Goal: Obtain resource: Obtain resource

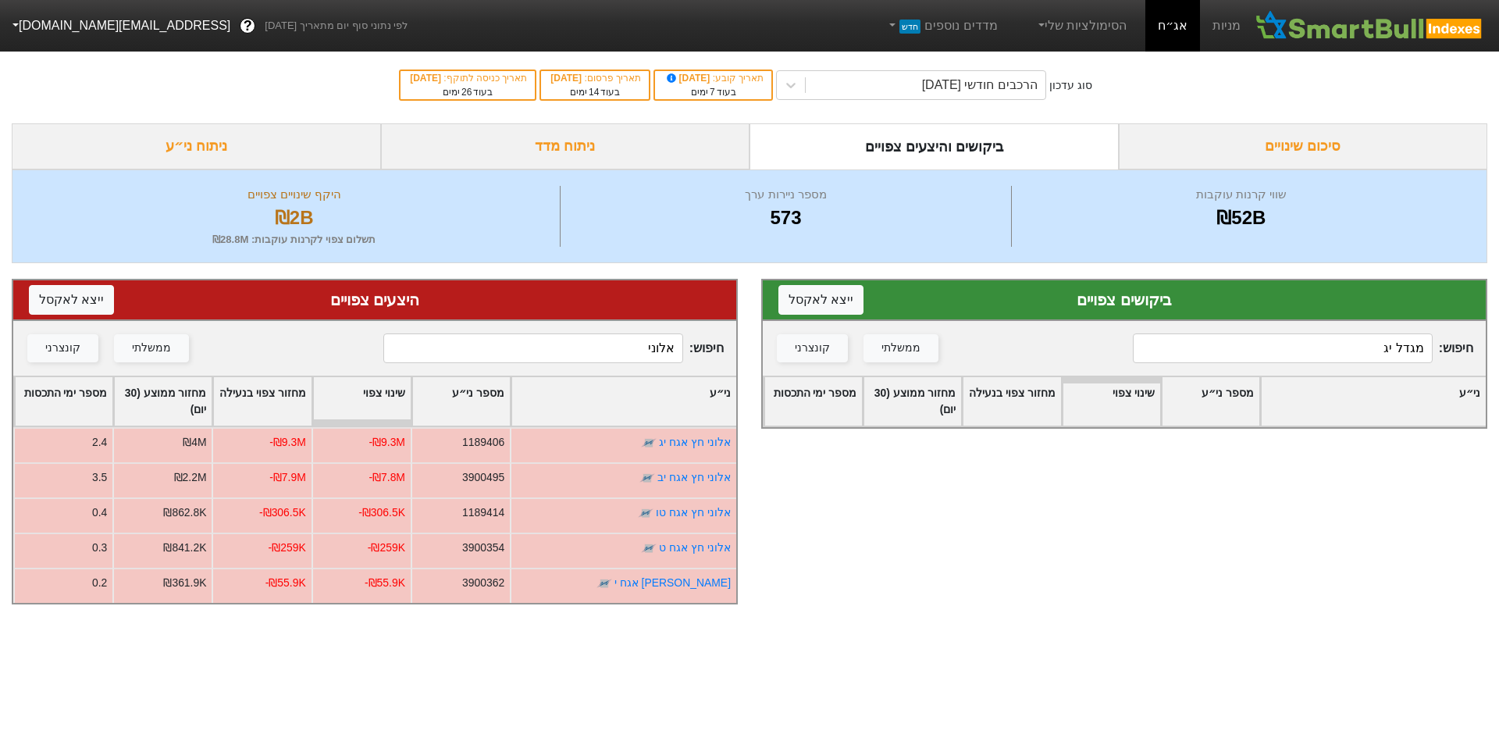
click at [1353, 343] on input "מגדל יג" at bounding box center [1283, 348] width 300 height 30
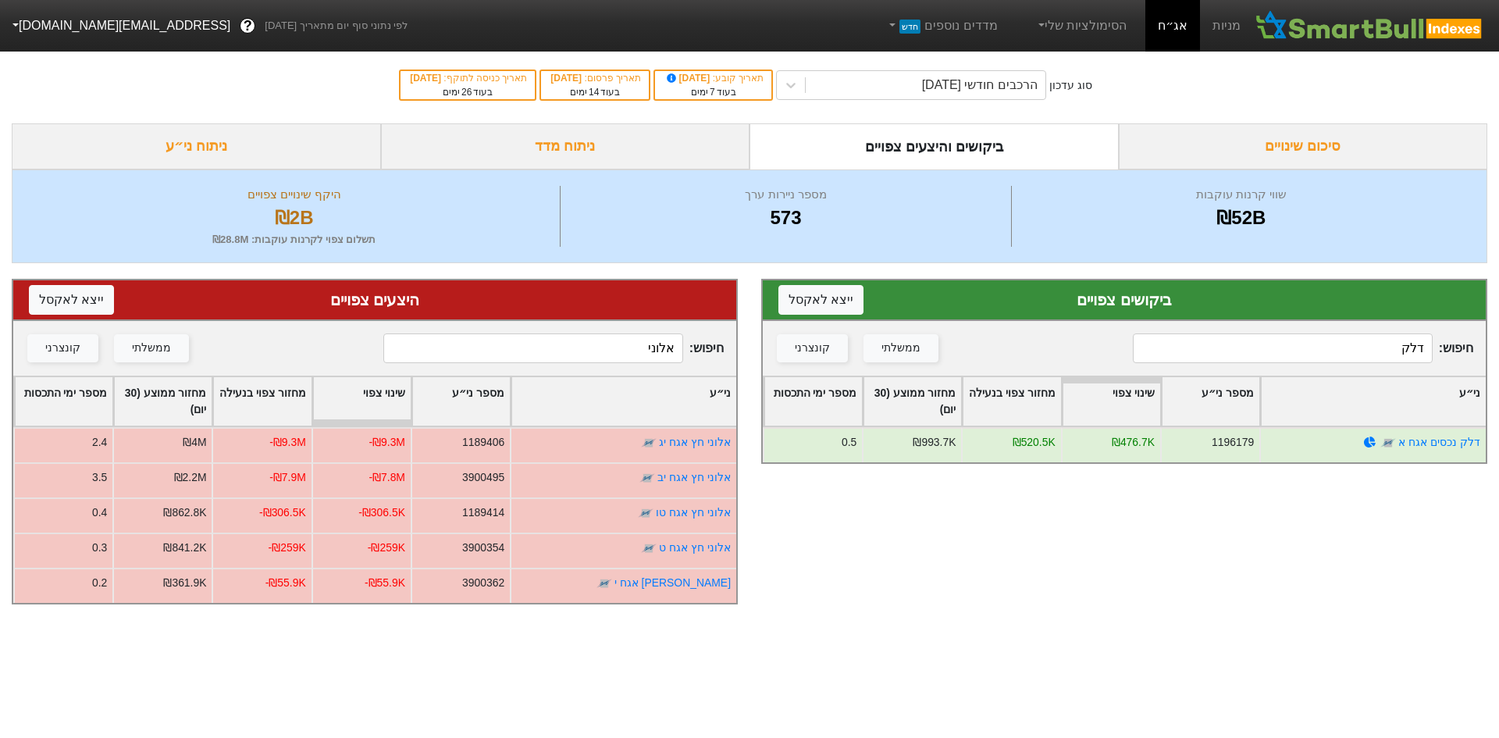
type input "דלק"
drag, startPoint x: 636, startPoint y: 335, endPoint x: 783, endPoint y: 308, distance: 149.9
click at [782, 308] on div "ביקושים צפויים ייצא ל אקסל חיפוש : דלק ממשלתי קונצרני ני״ע מספר ני״ע שינוי צפוי…" at bounding box center [749, 441] width 1499 height 357
type input "ק"
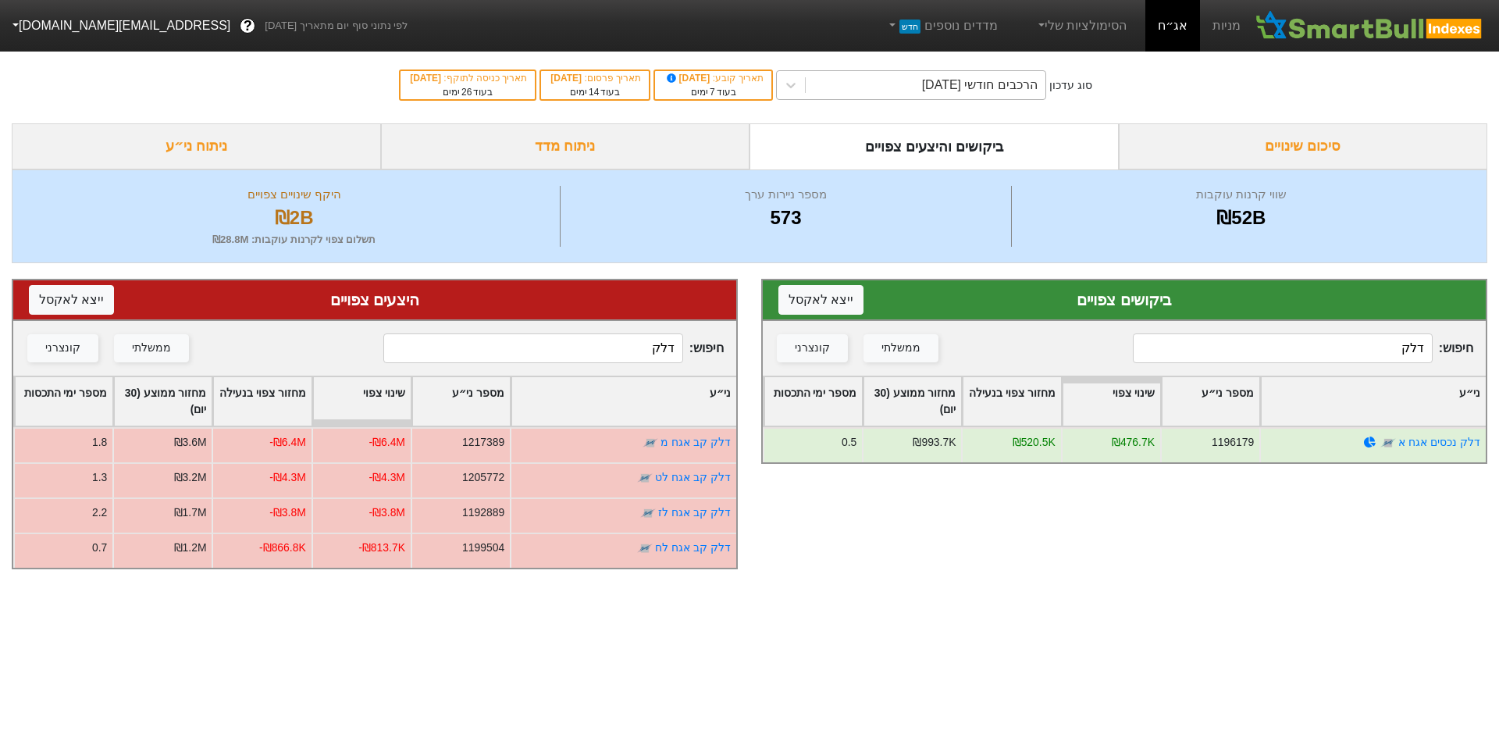
type input "דלק"
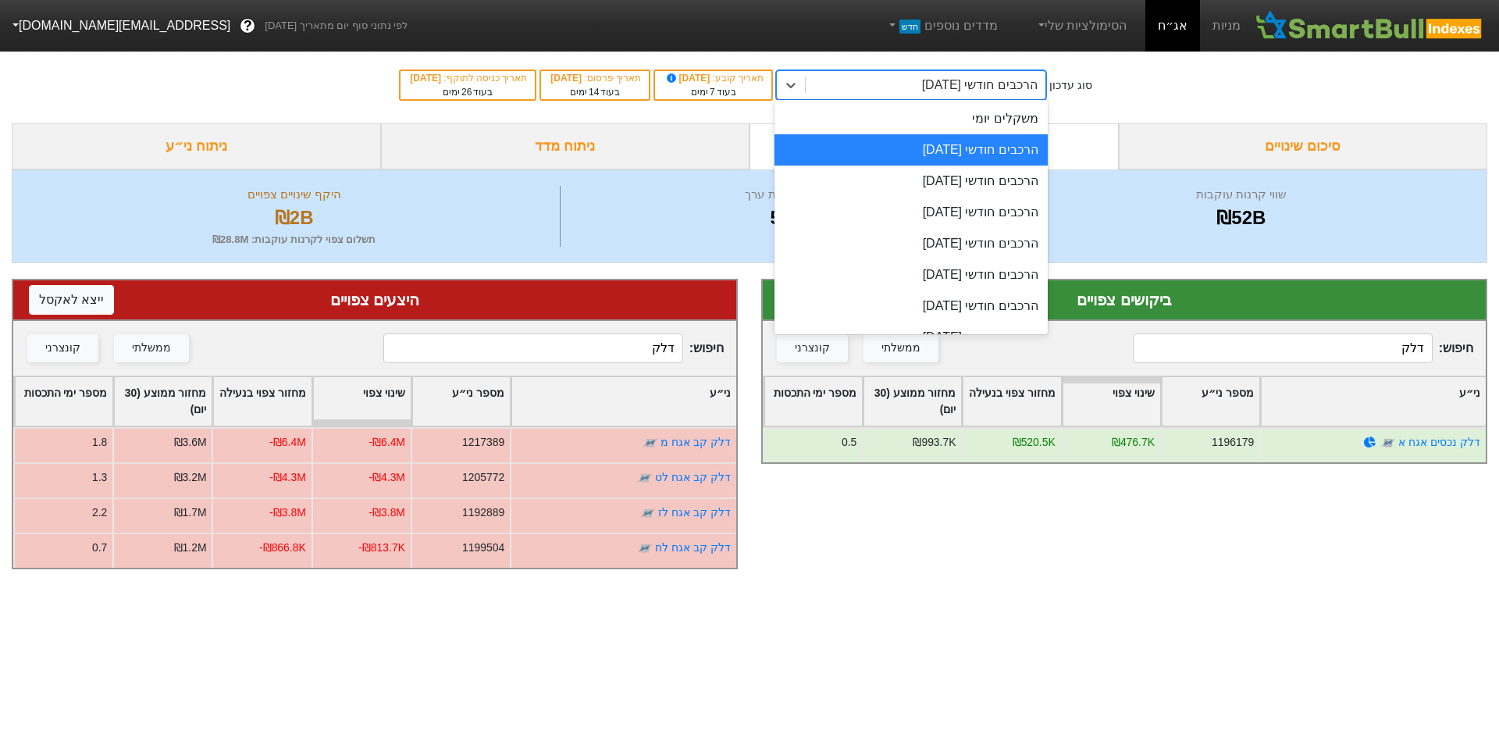
click at [959, 82] on div "הרכבים חודשי [DATE]" at bounding box center [980, 85] width 116 height 19
click at [1036, 118] on div "משקלים יומי" at bounding box center [911, 118] width 273 height 31
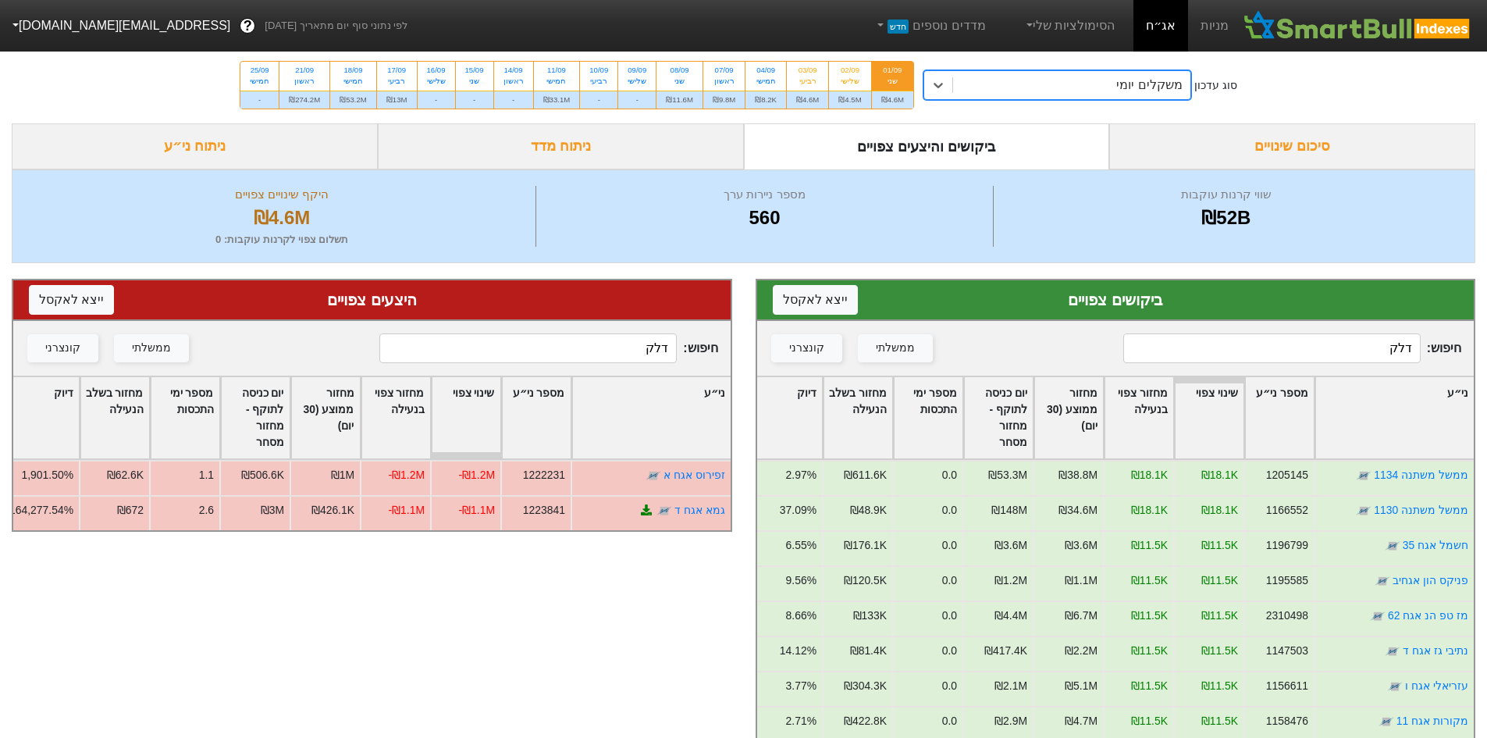
click at [1324, 355] on input "דלק" at bounding box center [1272, 348] width 297 height 30
click at [592, 358] on input "דלק" at bounding box center [527, 348] width 297 height 30
click at [853, 77] on div "שלישי" at bounding box center [850, 81] width 23 height 11
click at [850, 72] on input "02/09 שלישי ₪4.5M" at bounding box center [845, 67] width 10 height 10
radio input "true"
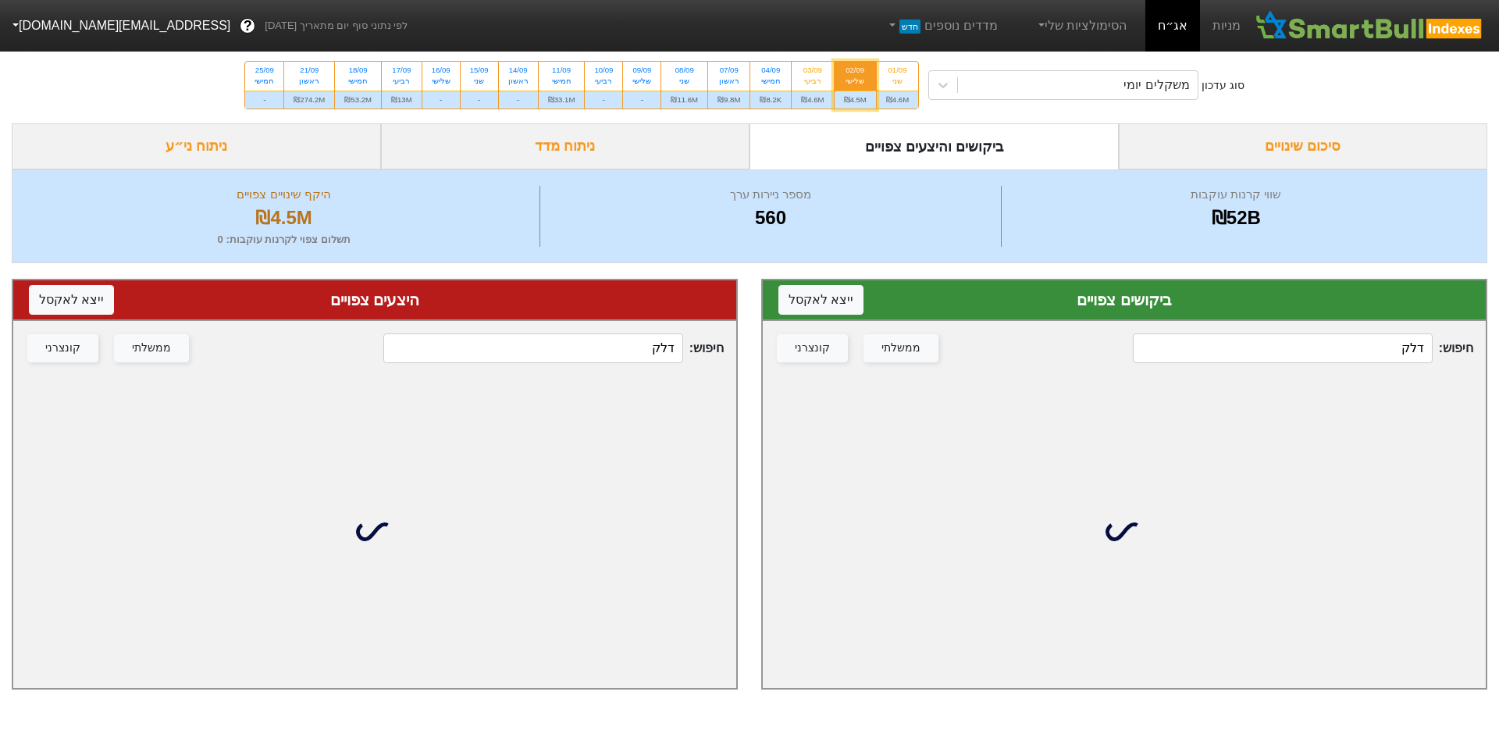
click at [1235, 362] on input "דלק" at bounding box center [1283, 348] width 300 height 30
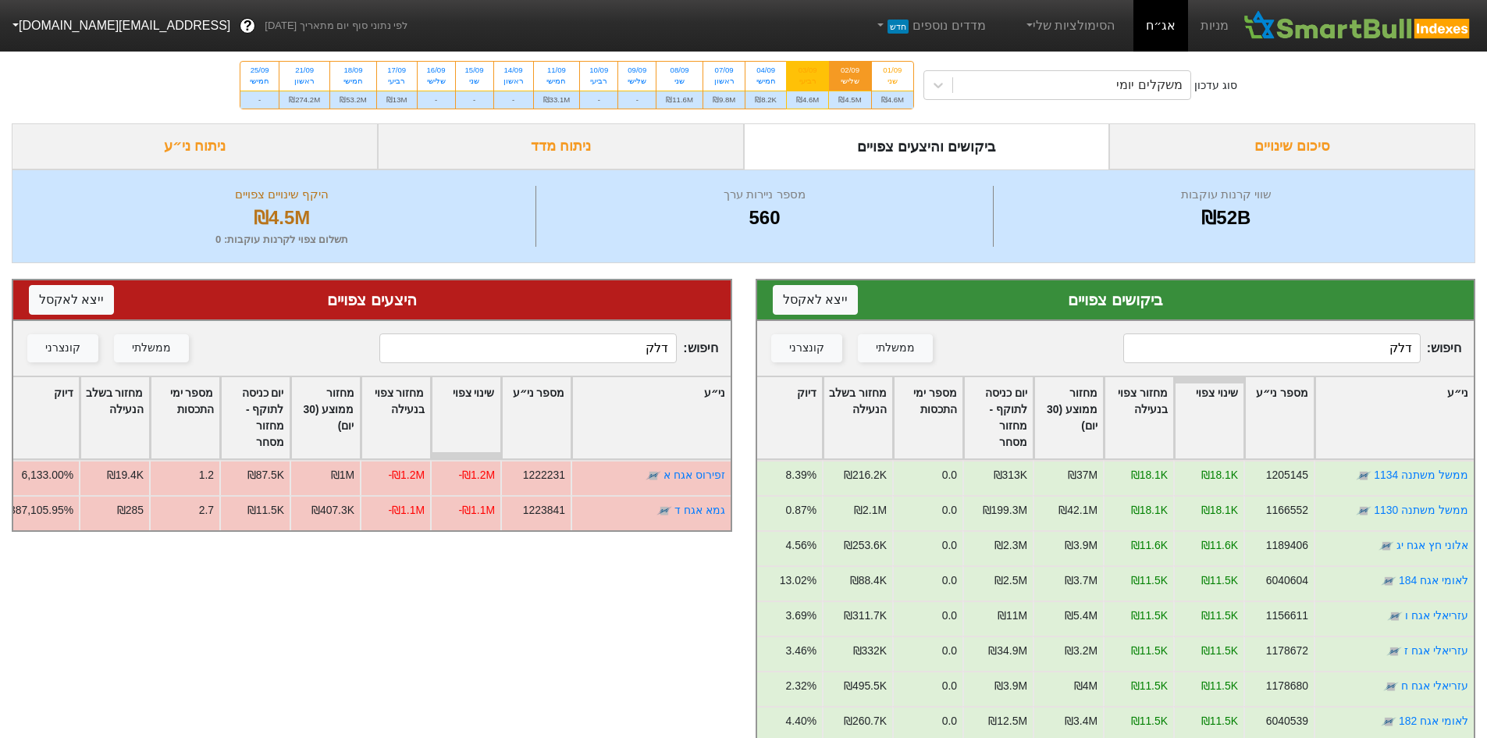
click at [800, 80] on div "רביעי" at bounding box center [807, 81] width 23 height 11
click at [800, 72] on input "03/09 רביעי ₪4.6M" at bounding box center [803, 67] width 10 height 10
radio input "true"
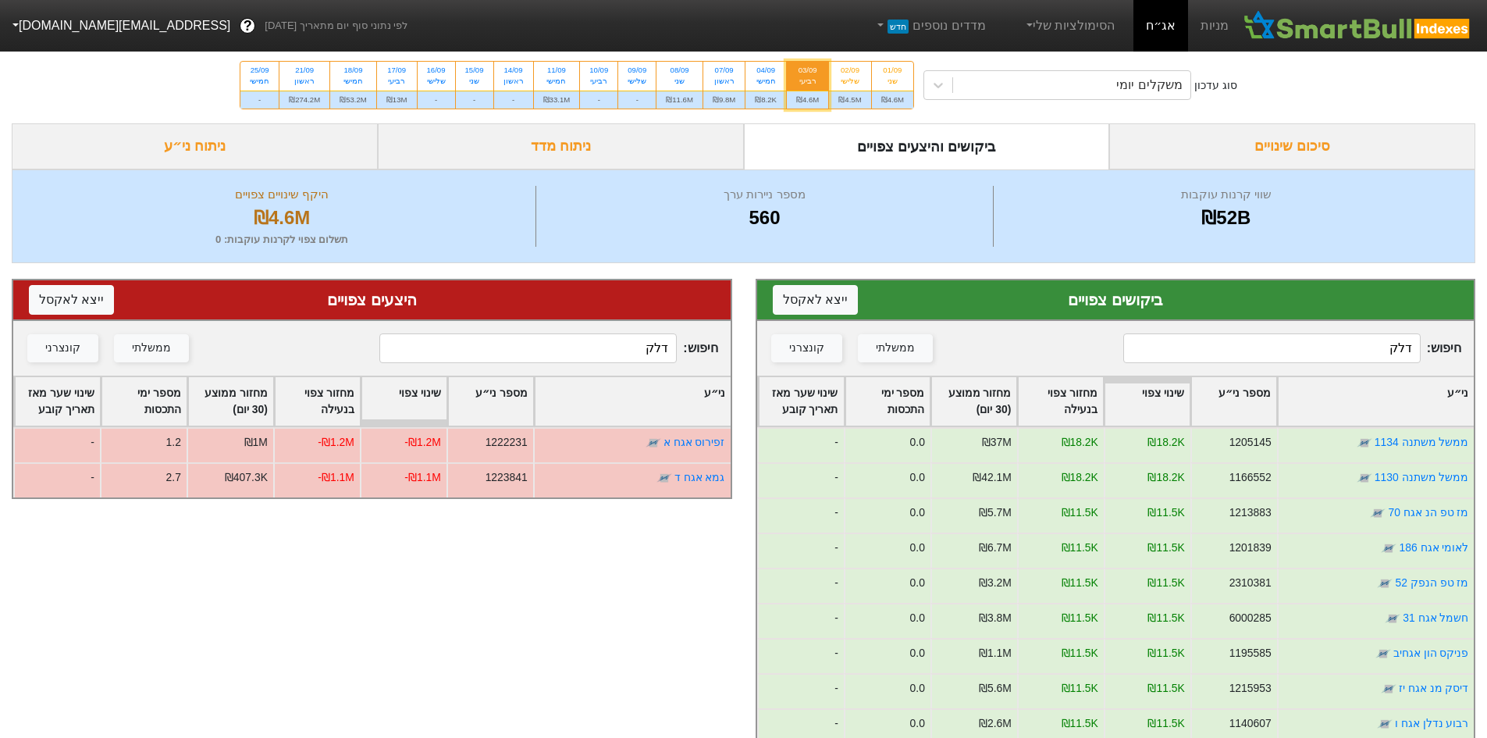
click at [1358, 359] on input "דלק" at bounding box center [1272, 348] width 297 height 30
type input "דלק"
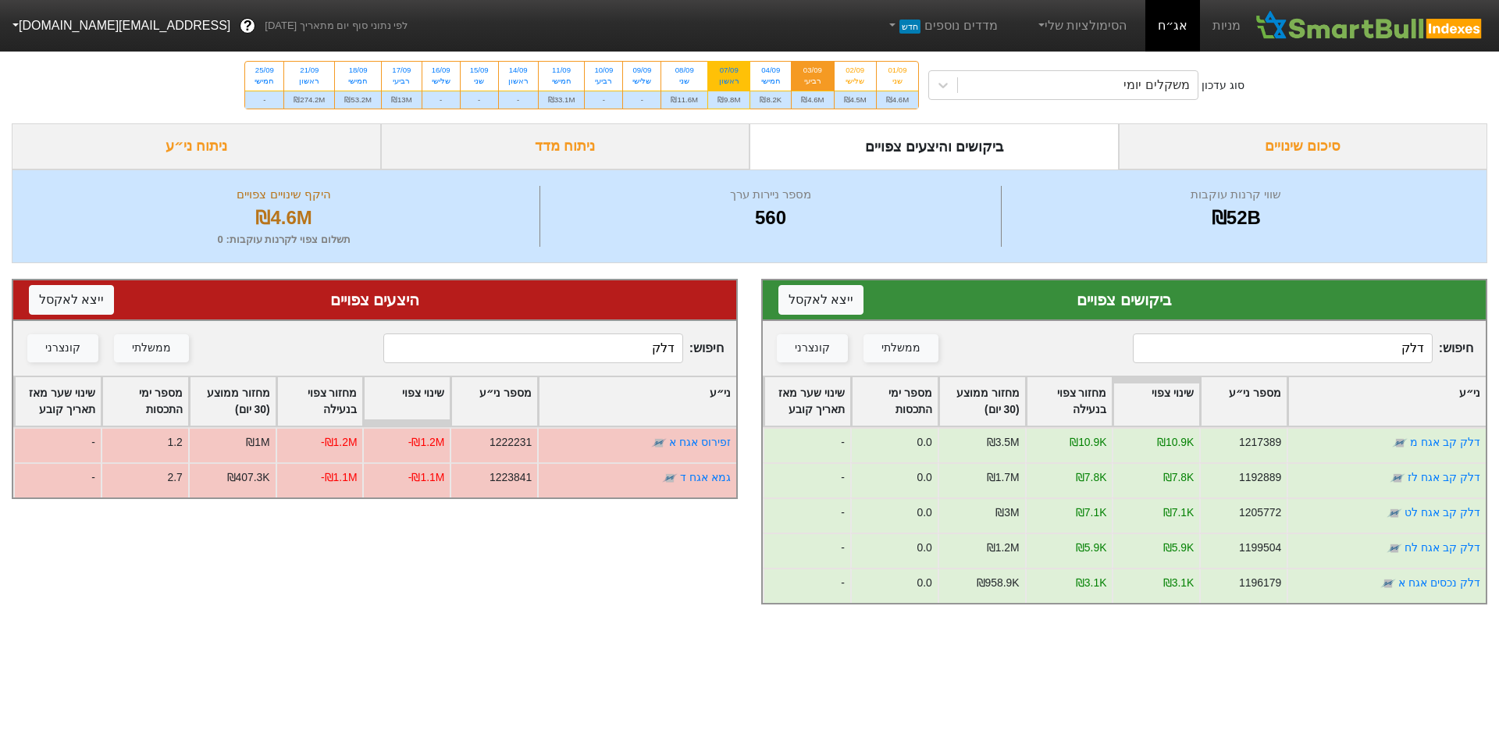
click at [742, 76] on div "07/09 ראשון" at bounding box center [728, 76] width 41 height 28
click at [729, 72] on input "07/09 ראשון ₪9.8M" at bounding box center [724, 67] width 10 height 10
radio input "true"
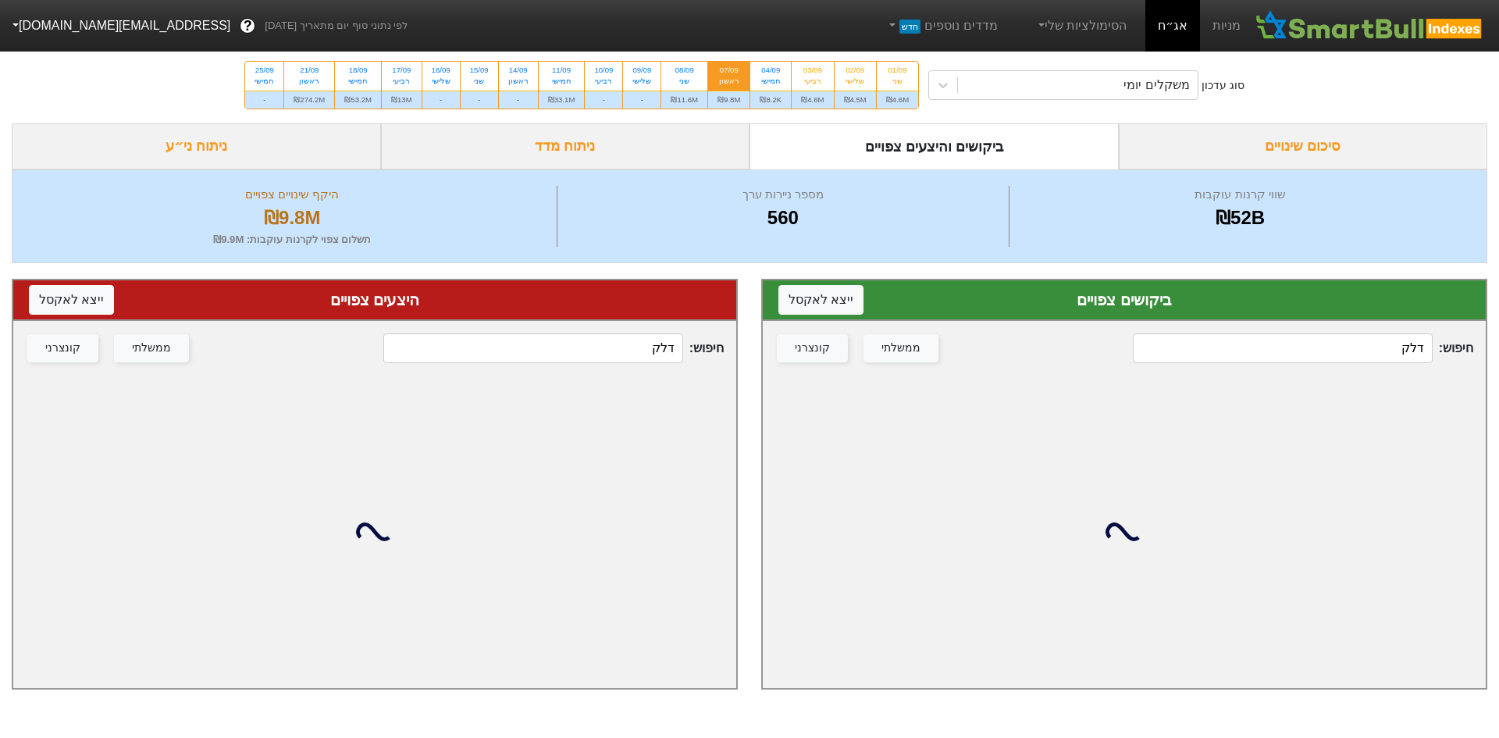
click at [1360, 354] on input "דלק" at bounding box center [1283, 348] width 300 height 30
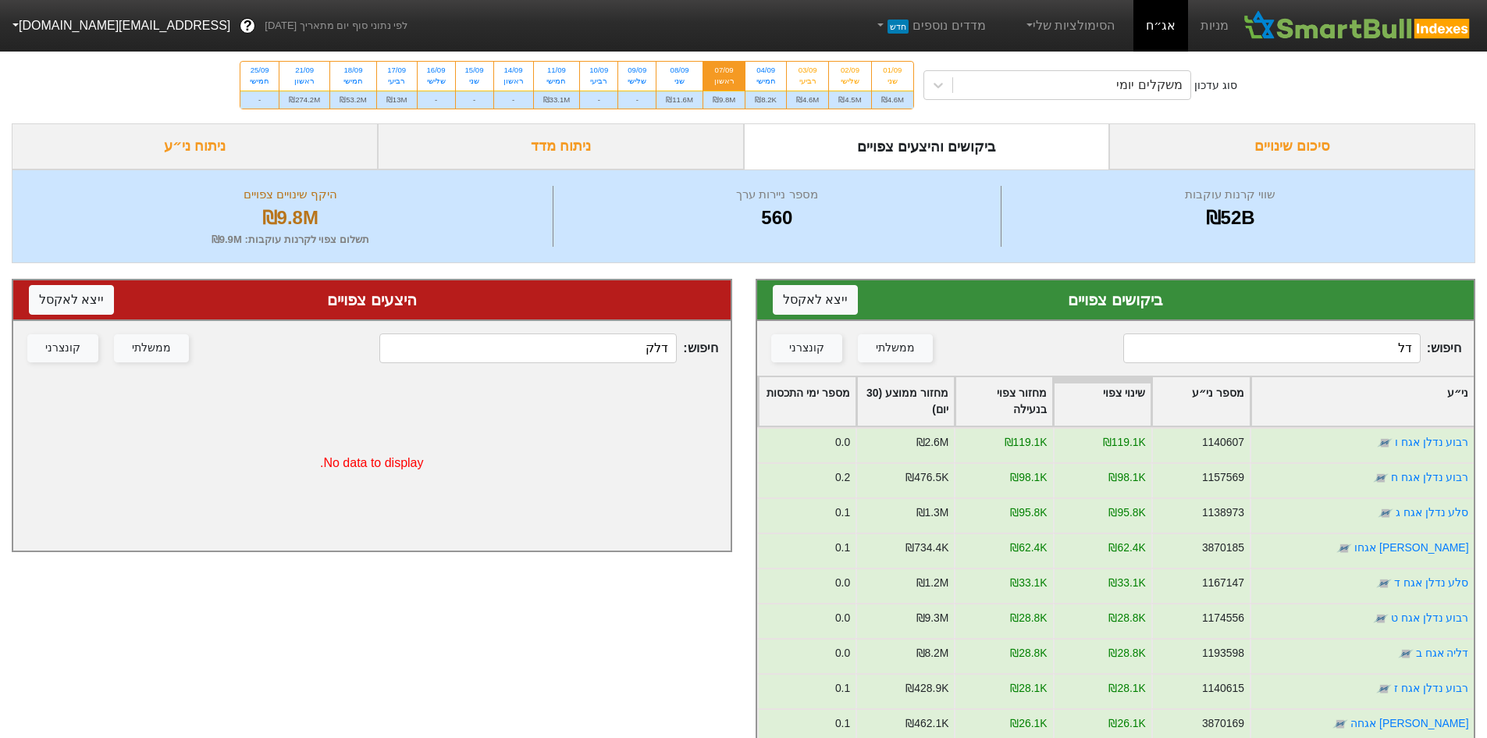
type input "דלק"
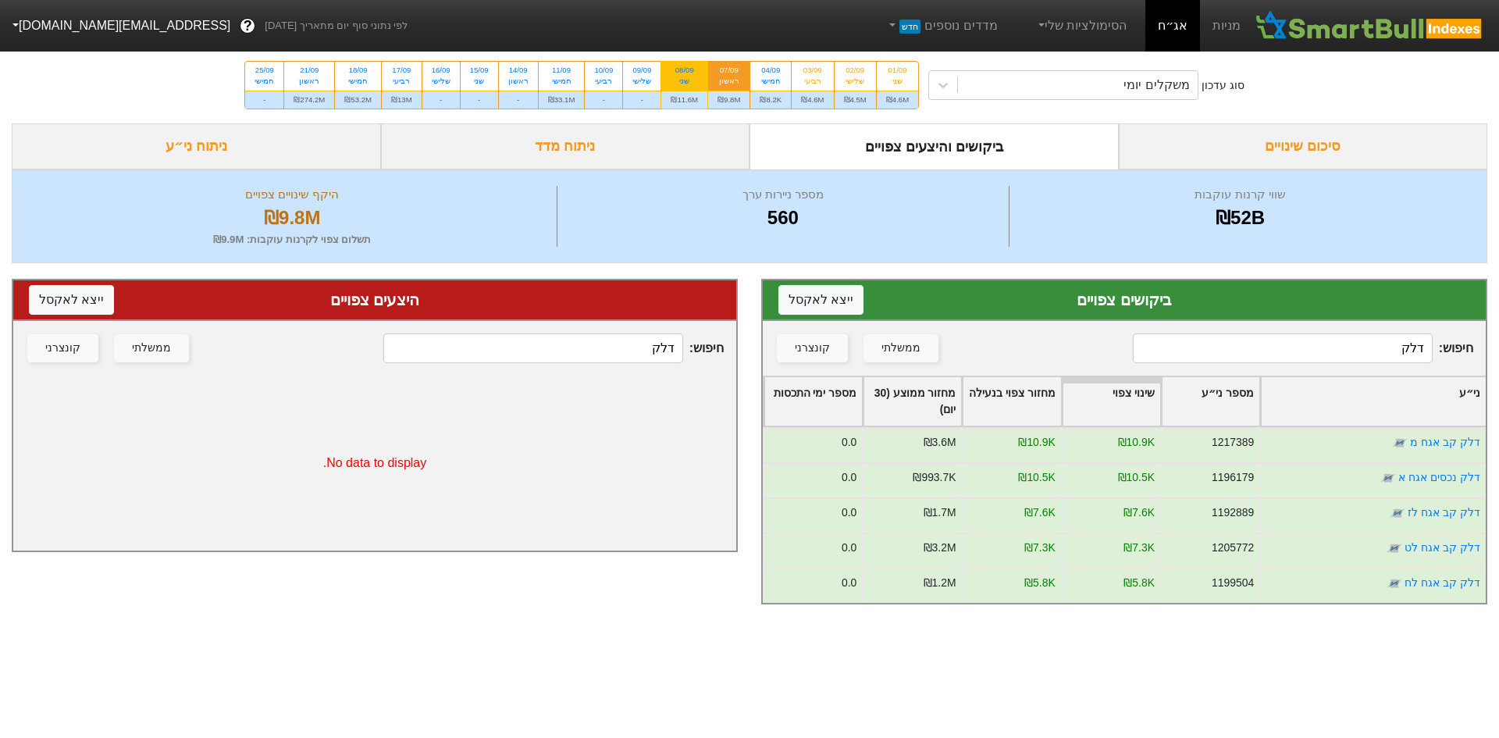
click at [692, 68] on div "08/09" at bounding box center [684, 70] width 27 height 11
click at [685, 68] on input "08/09 שני ₪11.6M" at bounding box center [680, 67] width 10 height 10
radio input "true"
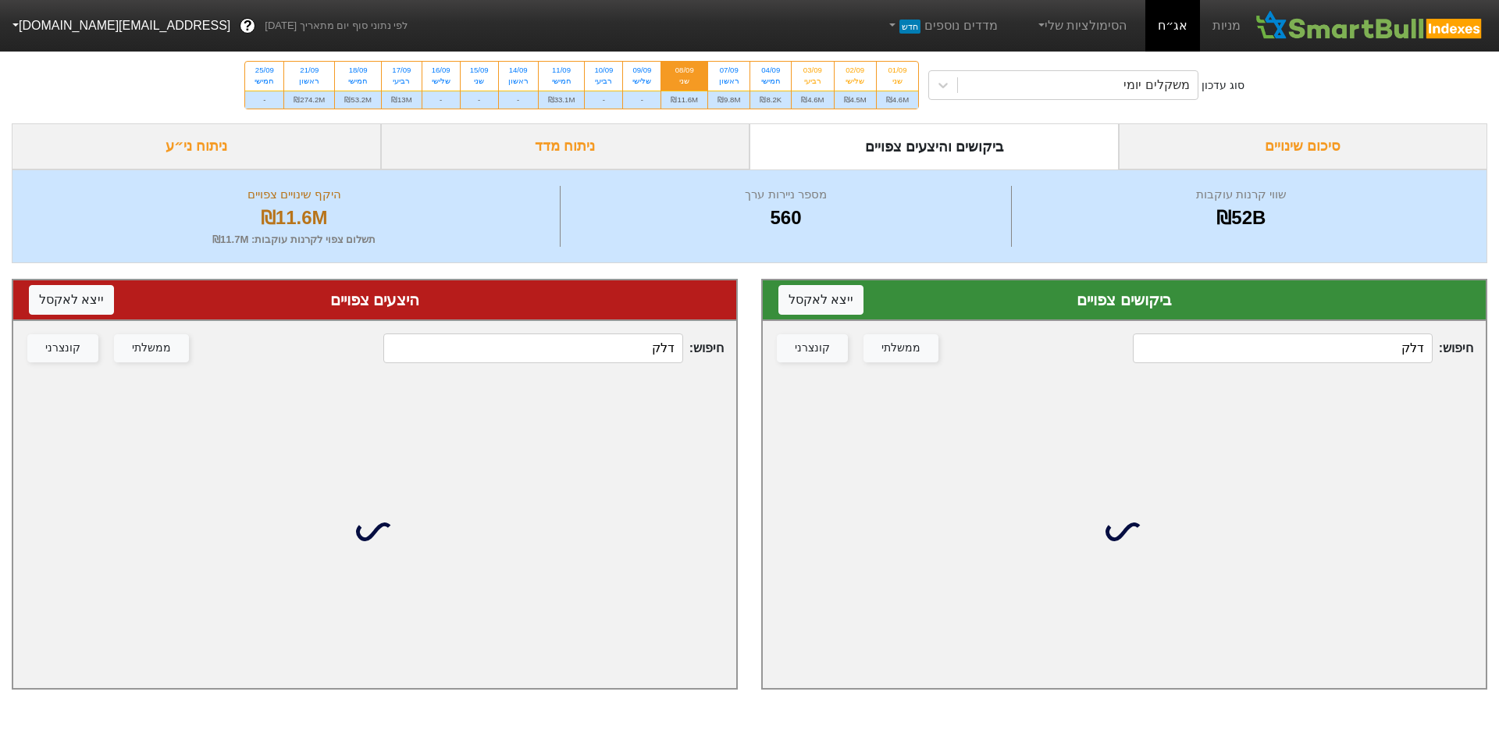
click at [1291, 322] on div "חיפוש : דלק ממשלתי קונצרני" at bounding box center [1124, 348] width 723 height 55
click at [1303, 337] on input "דלק" at bounding box center [1283, 348] width 300 height 30
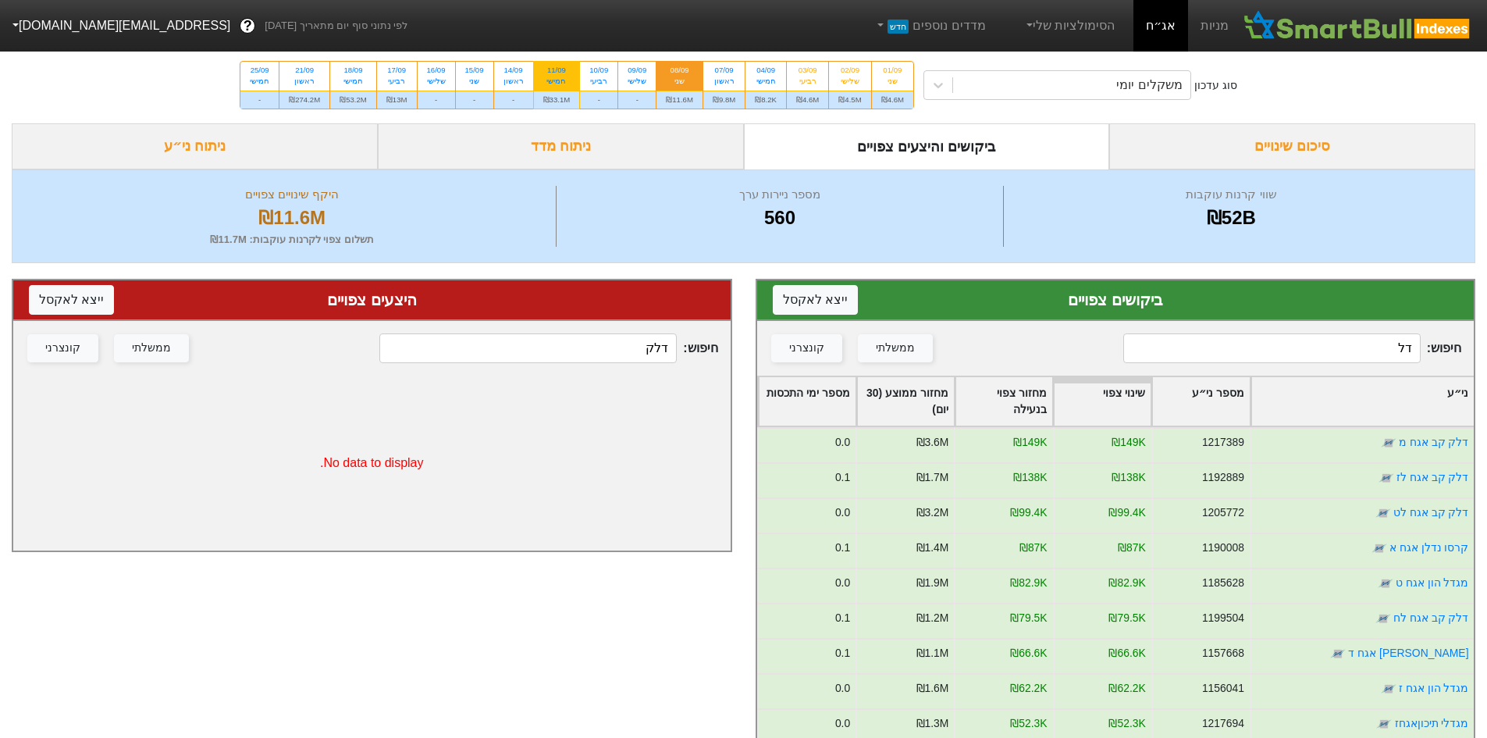
type input "דל"
click at [564, 69] on div "11/09" at bounding box center [556, 70] width 27 height 11
click at [557, 69] on input "11/09 חמישי ₪33.1M" at bounding box center [552, 67] width 10 height 10
radio input "true"
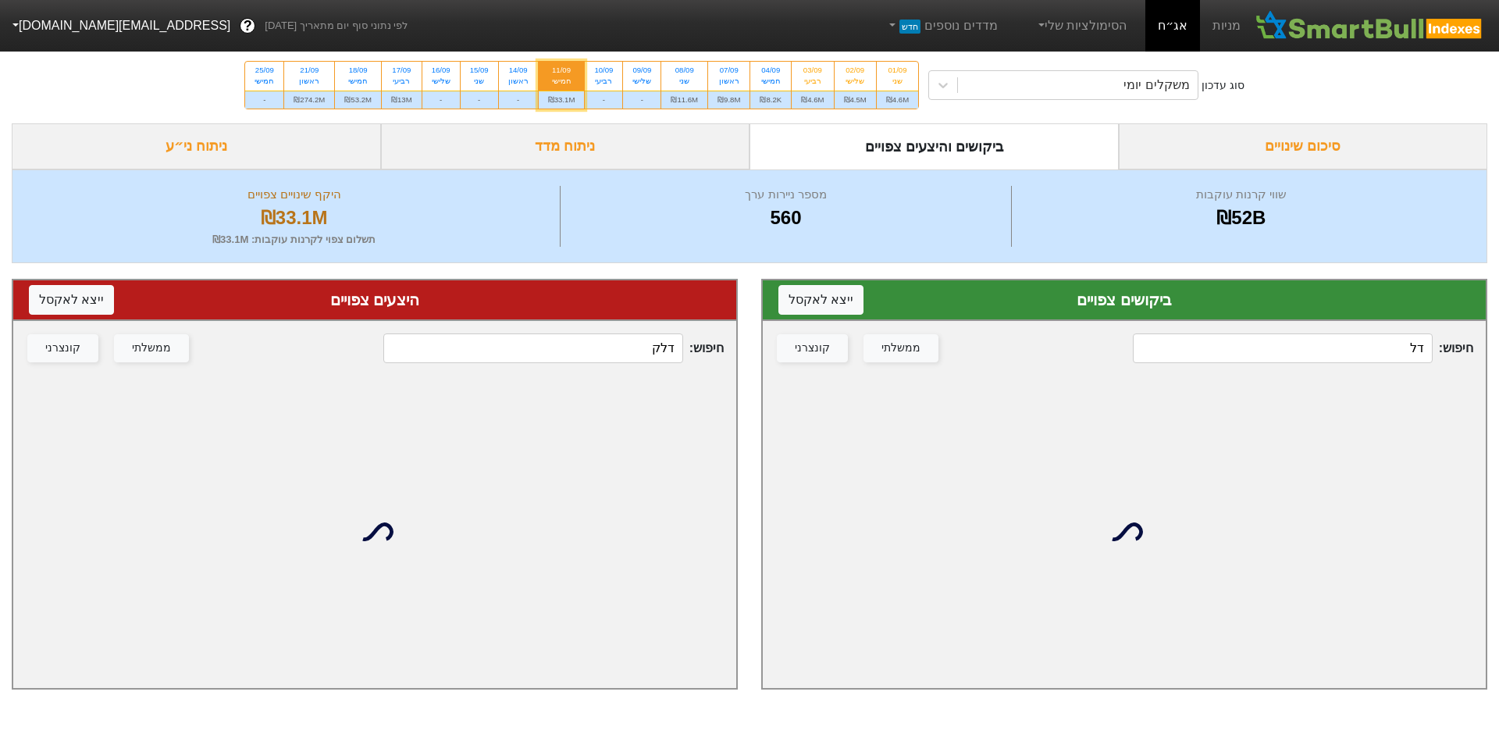
click at [1373, 340] on input "דל" at bounding box center [1283, 348] width 300 height 30
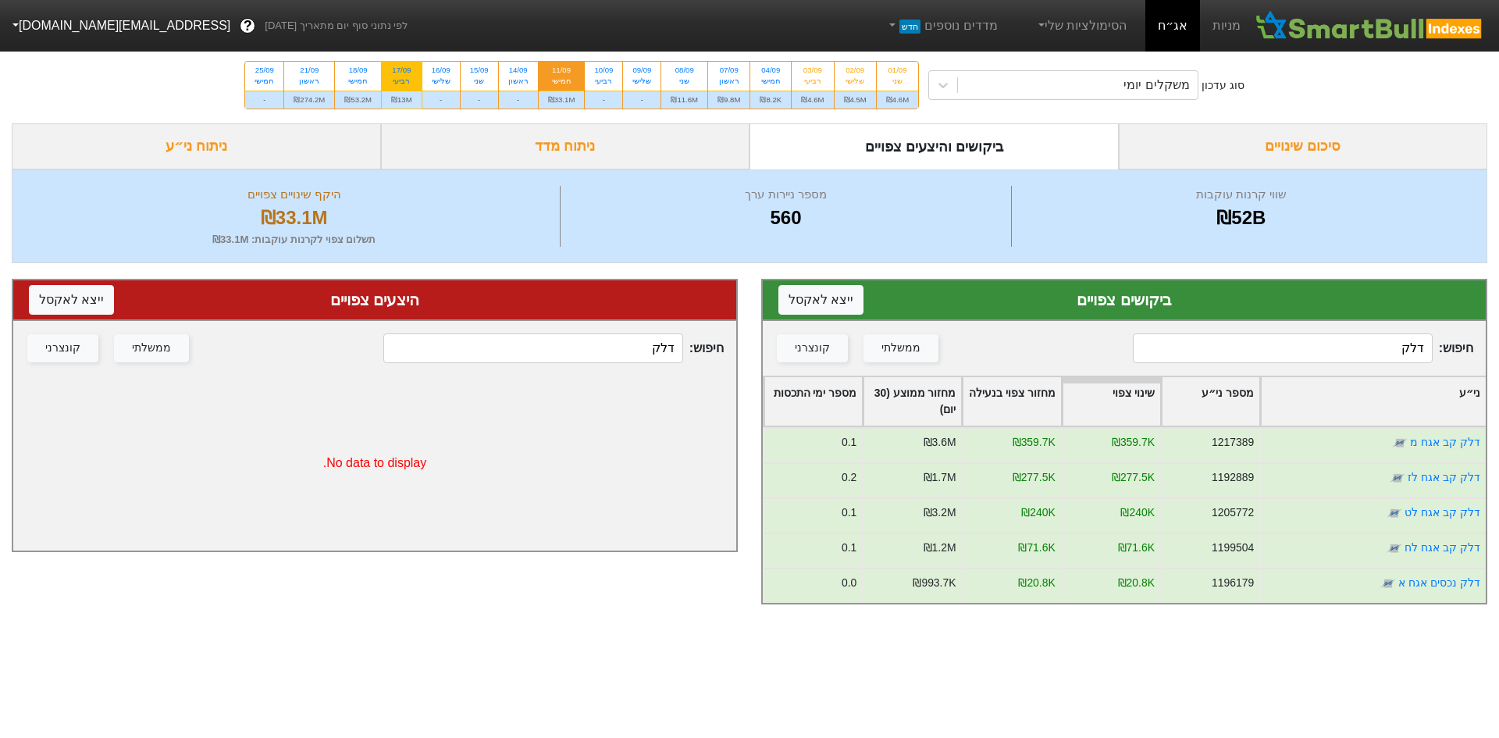
type input "דלק"
click at [404, 73] on div "17/09" at bounding box center [401, 70] width 21 height 11
click at [401, 72] on input "17/09 רביעי ₪13M" at bounding box center [396, 67] width 10 height 10
radio input "true"
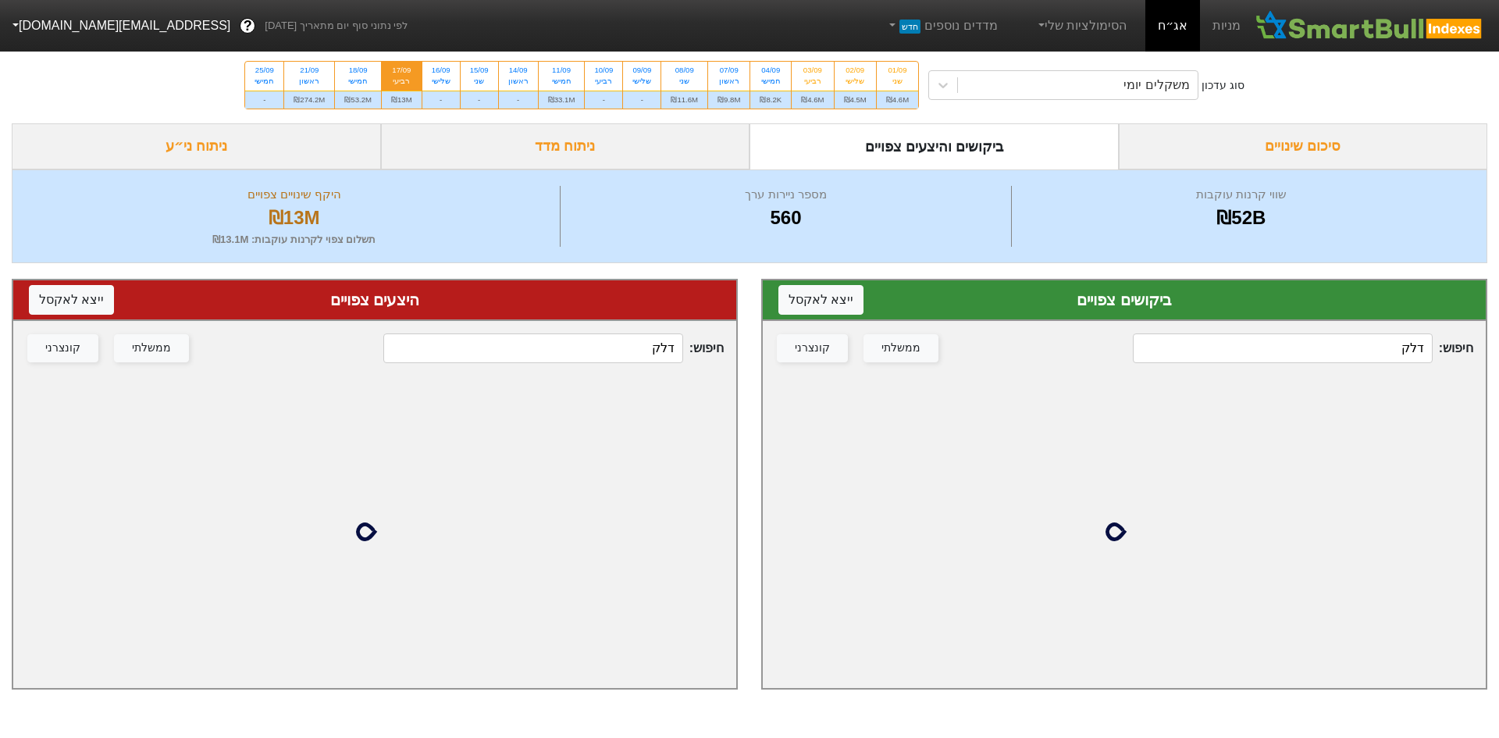
click at [1324, 351] on input "דלק" at bounding box center [1283, 348] width 300 height 30
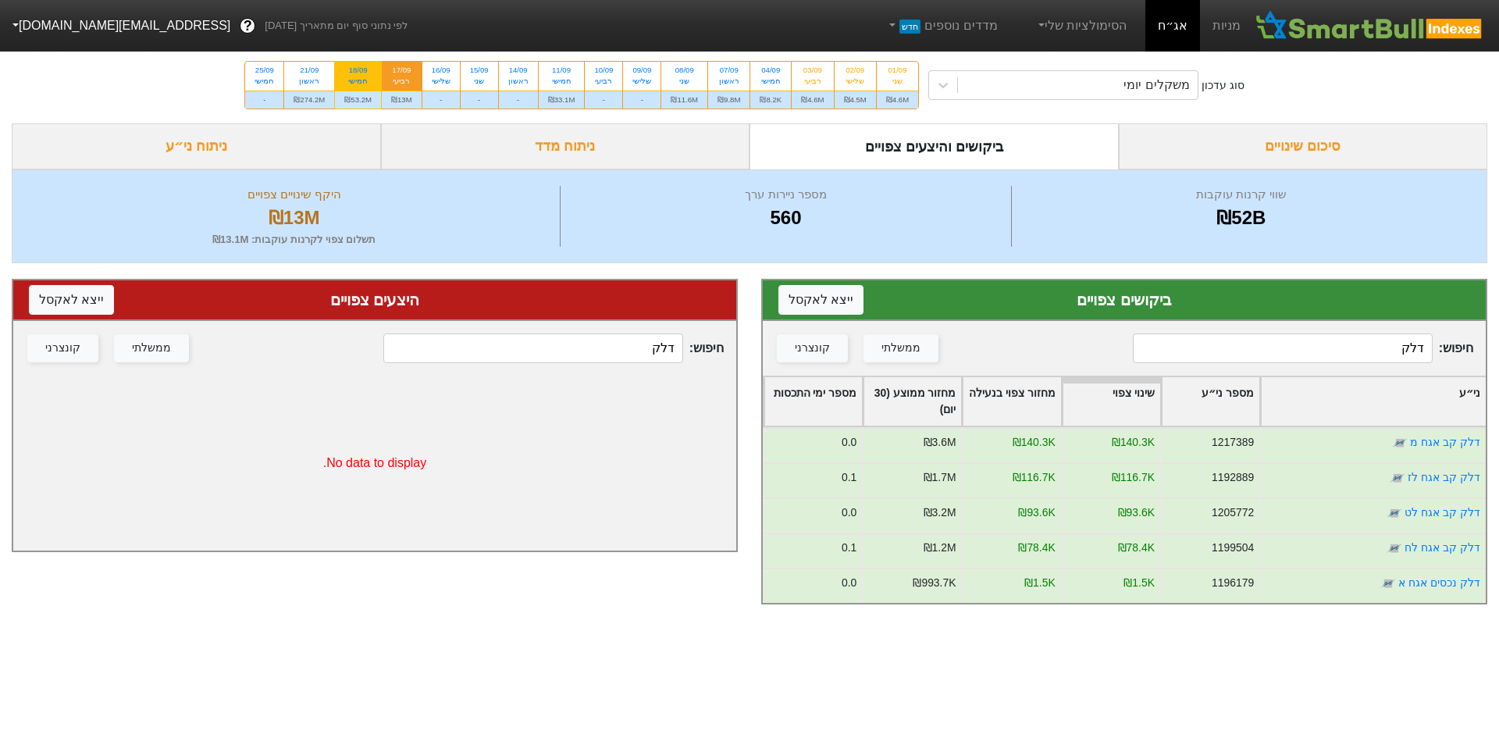
type input "דלק"
click at [372, 68] on div "18/09" at bounding box center [357, 70] width 27 height 11
click at [358, 68] on input "18/09 חמישי ₪53.2M" at bounding box center [353, 67] width 10 height 10
radio input "true"
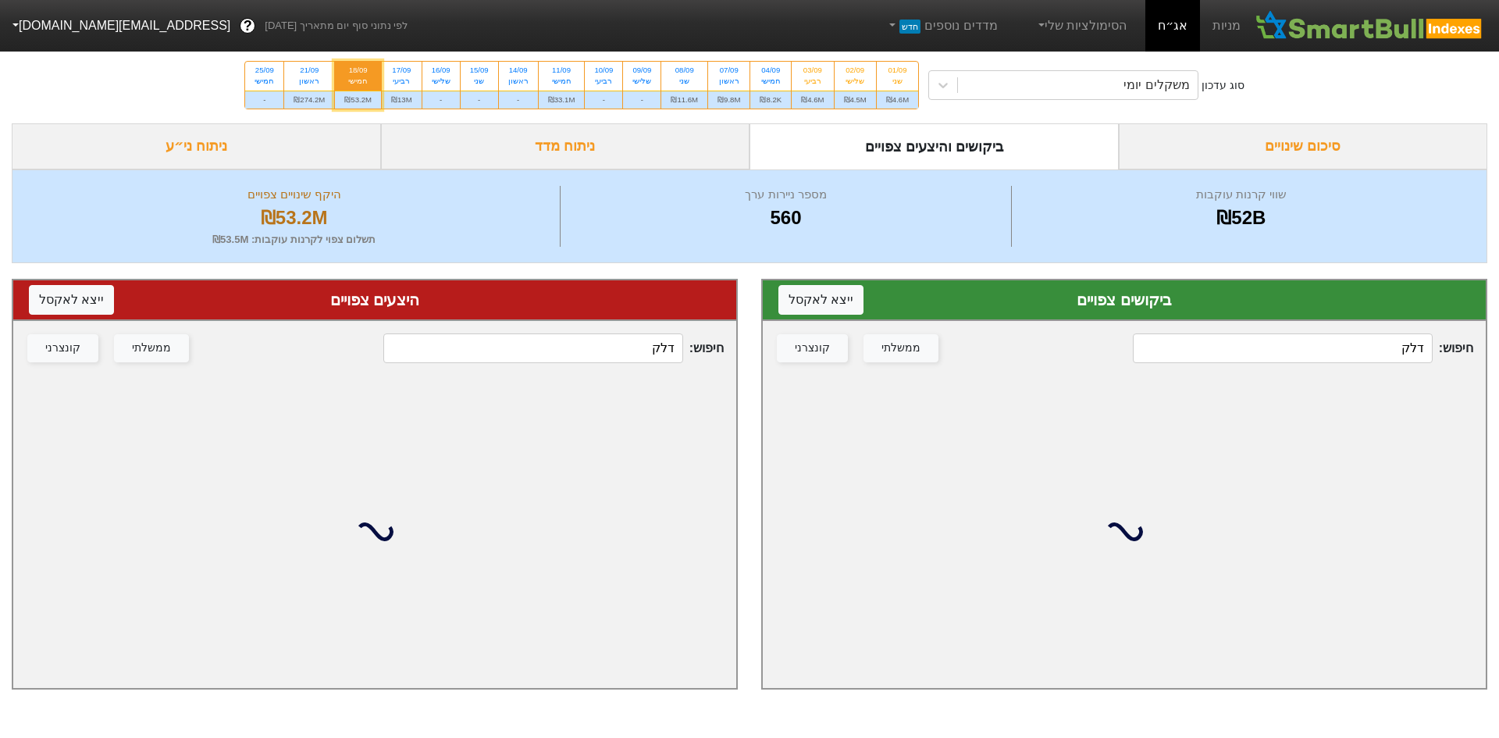
click at [1315, 354] on input "דלק" at bounding box center [1283, 348] width 300 height 30
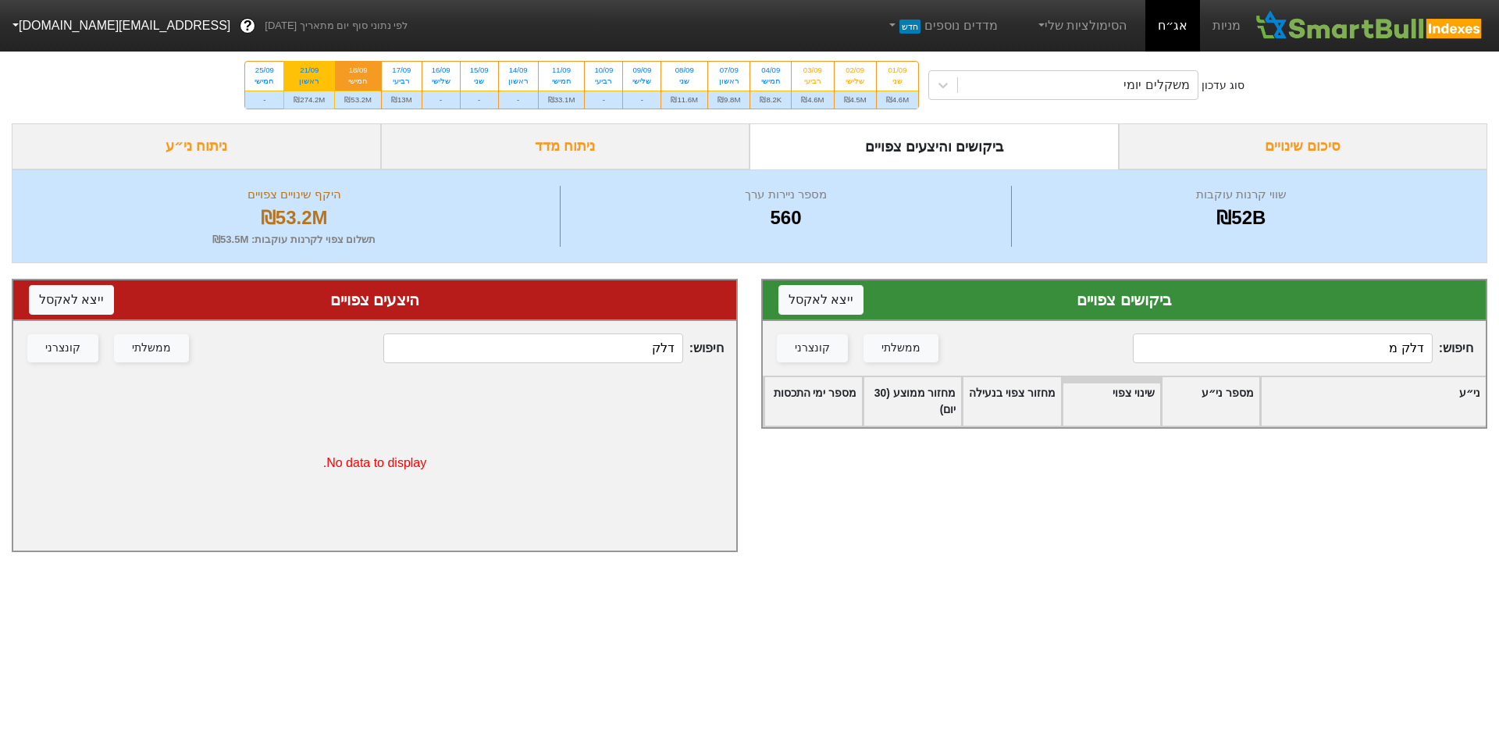
type input "דלק מ"
click at [321, 79] on div "ראשון" at bounding box center [309, 81] width 31 height 11
click at [309, 72] on input "21/09 ראשון ₪274.2M" at bounding box center [304, 67] width 10 height 10
radio input "true"
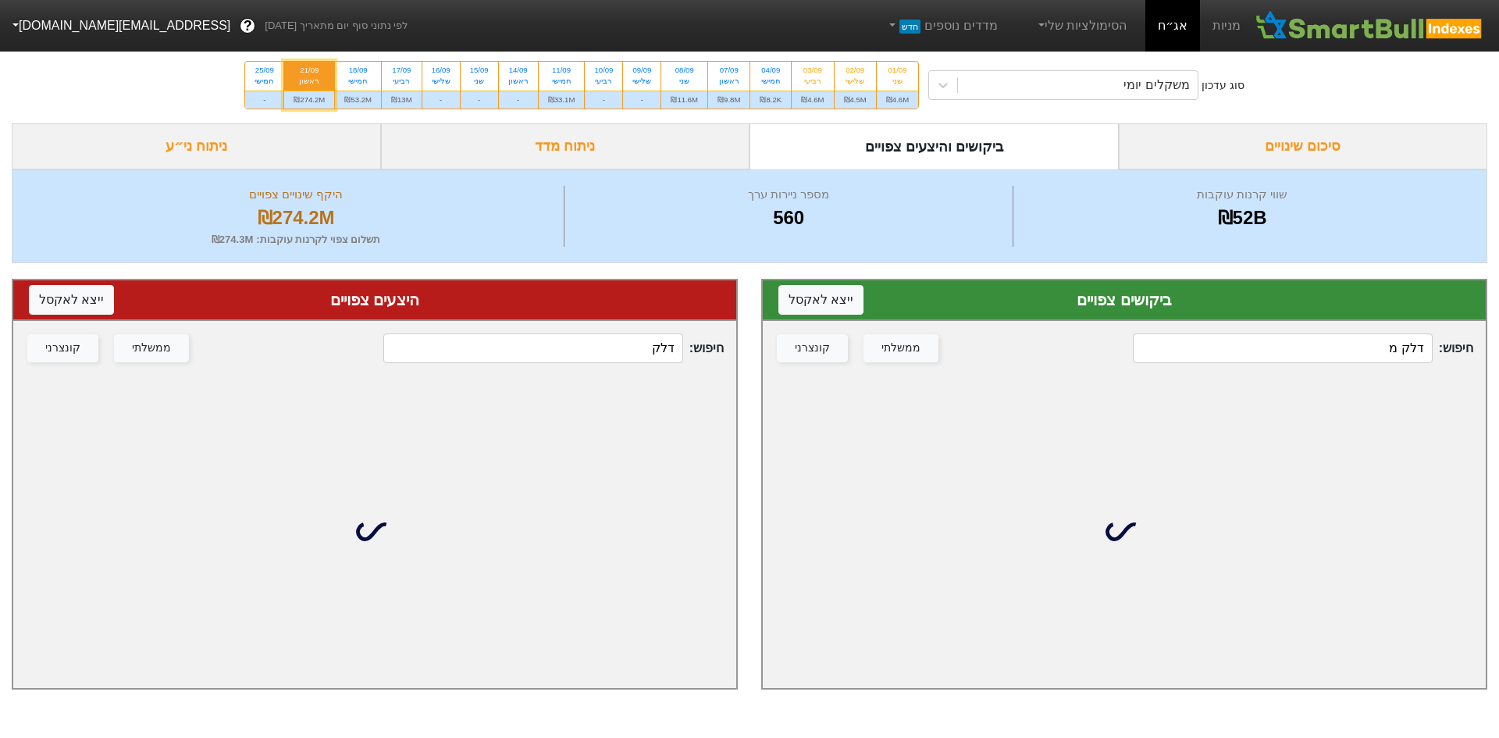
click at [1372, 346] on input "דלק מ" at bounding box center [1283, 348] width 300 height 30
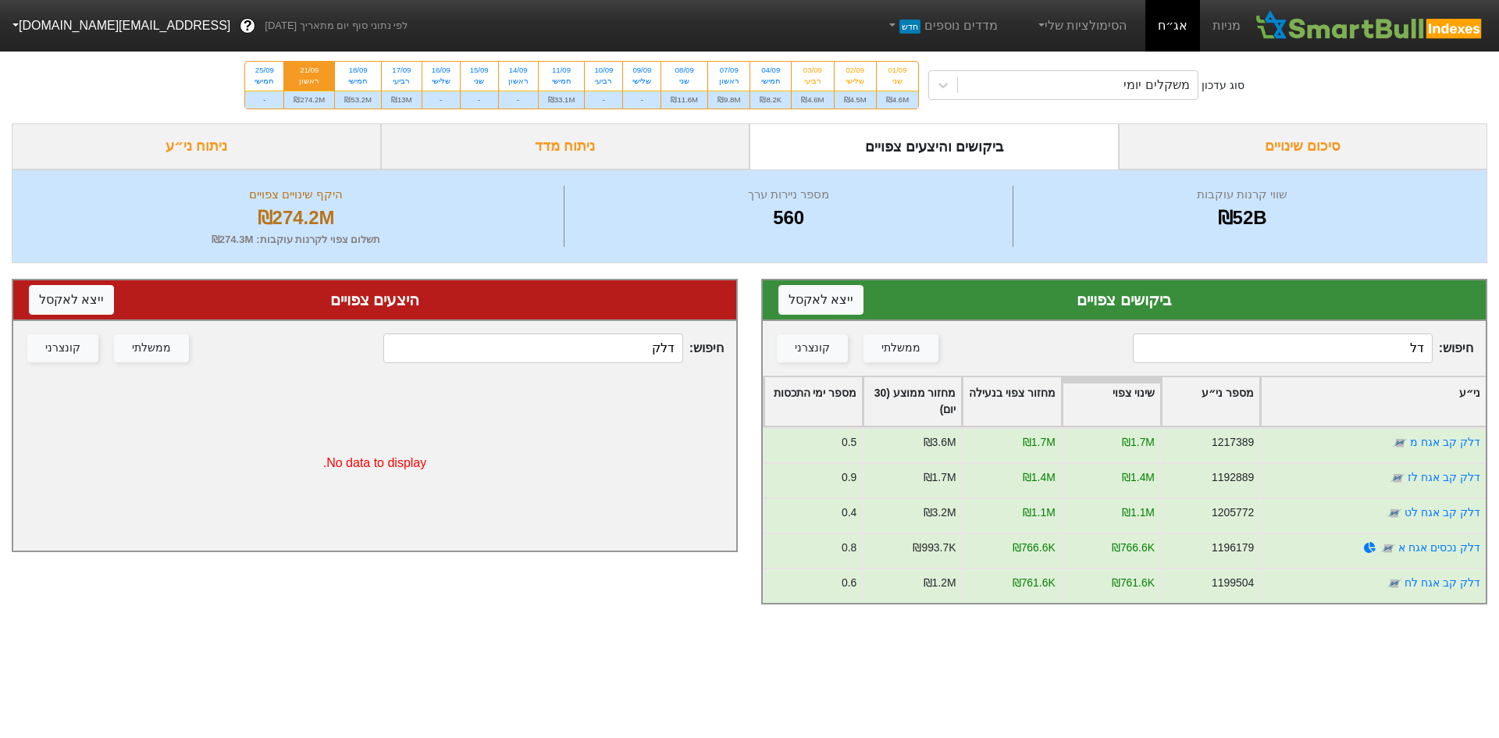
type input "ד"
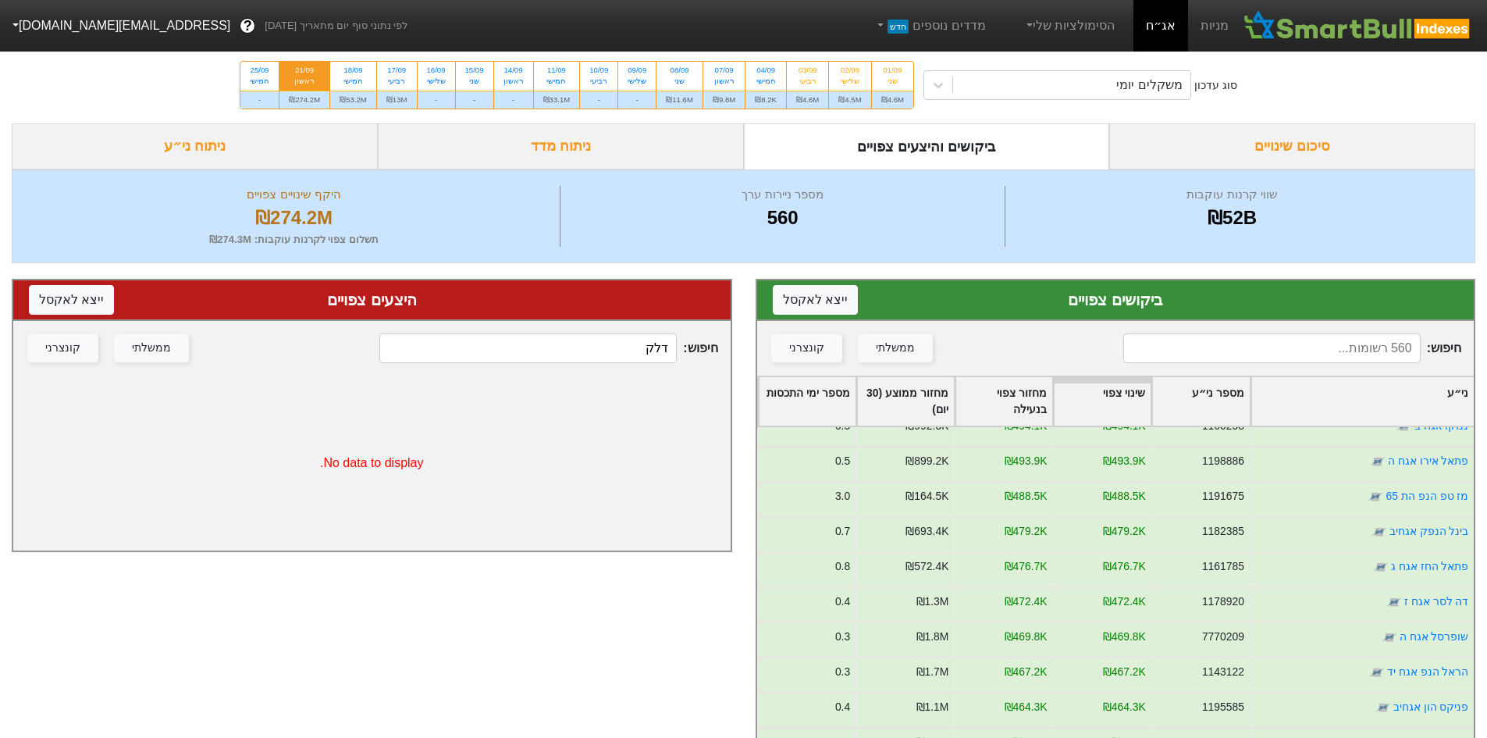
scroll to position [6793, 0]
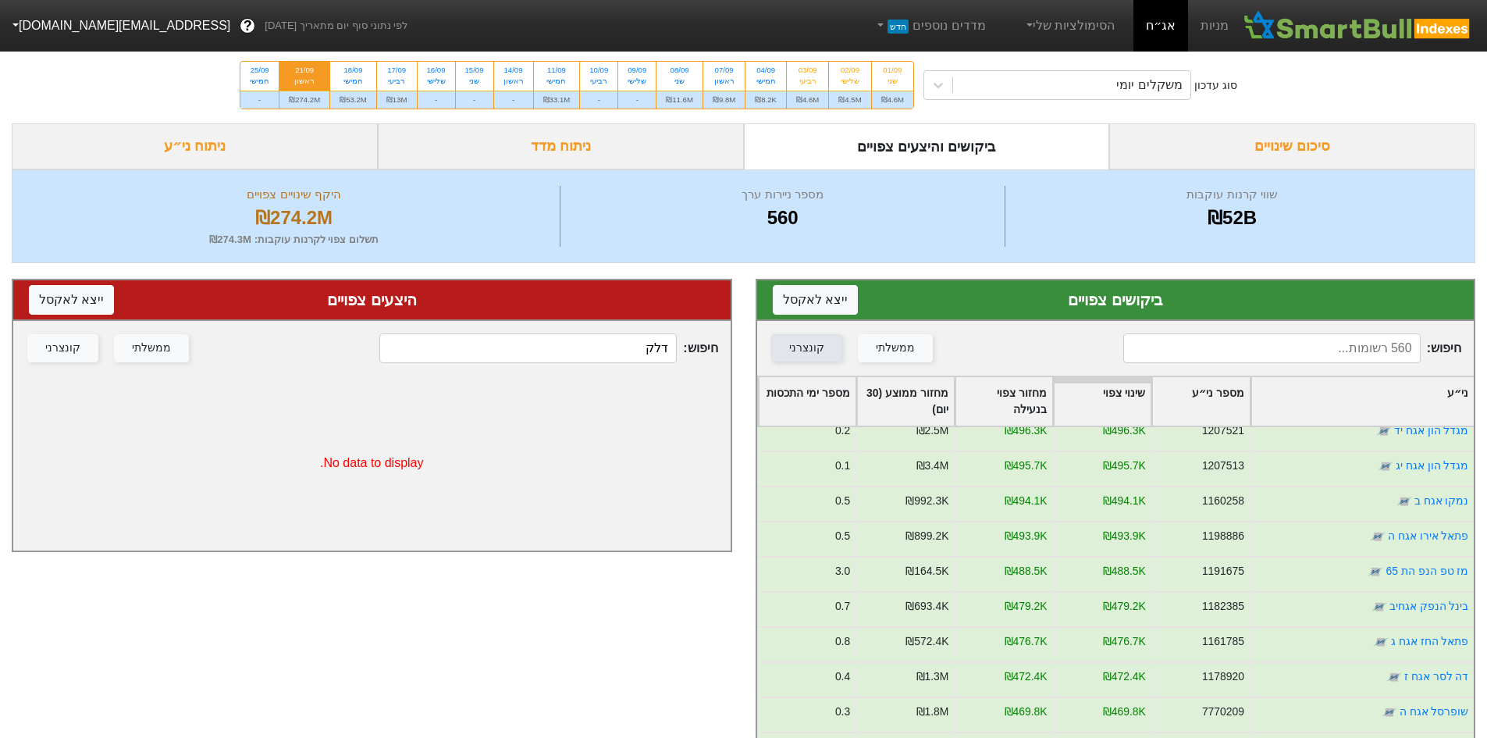
drag, startPoint x: 639, startPoint y: 362, endPoint x: 820, endPoint y: 360, distance: 181.2
click at [820, 360] on div "ביקושים צפויים ייצא ל אקסל חיפוש : ממשלתי קונצרני ני״ע מספר ני״ע שינוי צפוי מחז…" at bounding box center [743, 627] width 1487 height 728
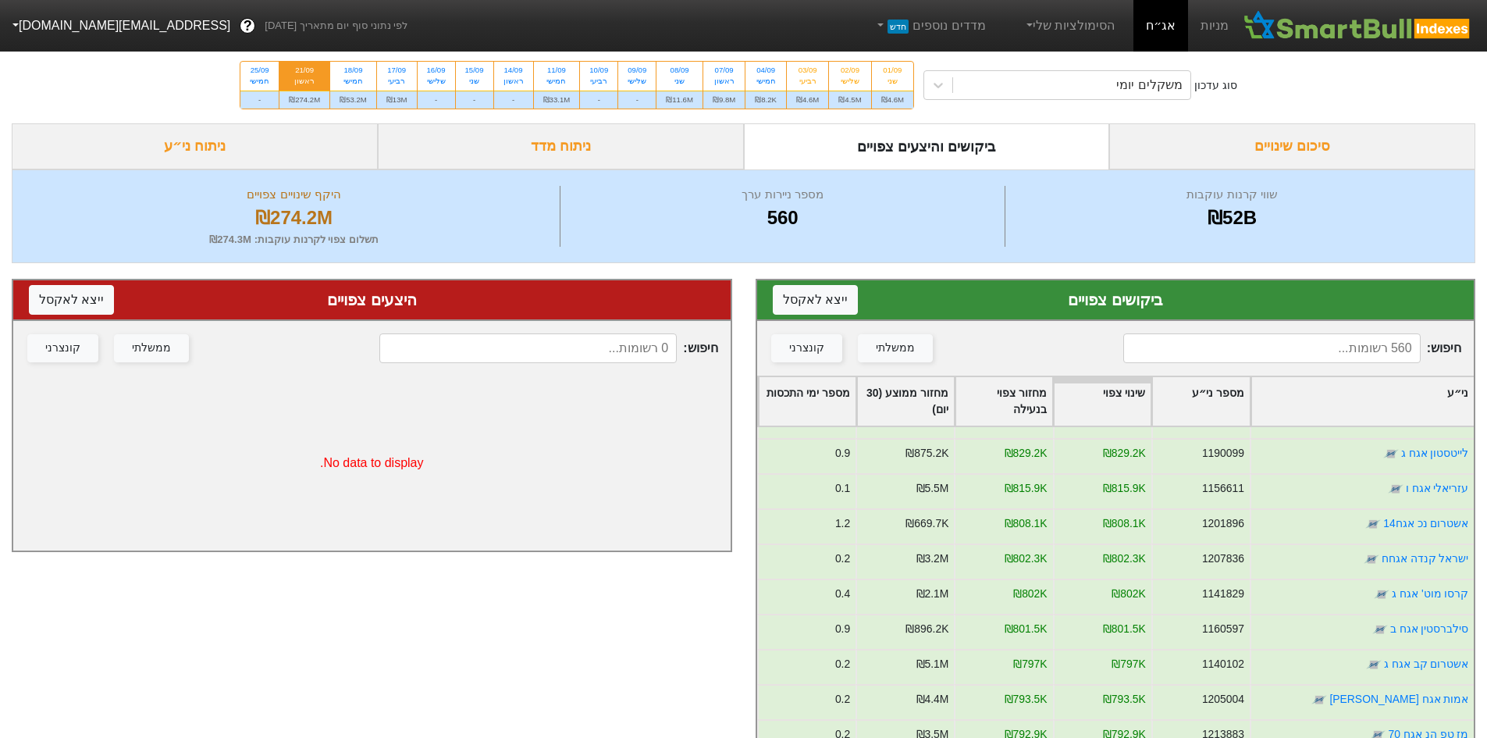
scroll to position [3775, 0]
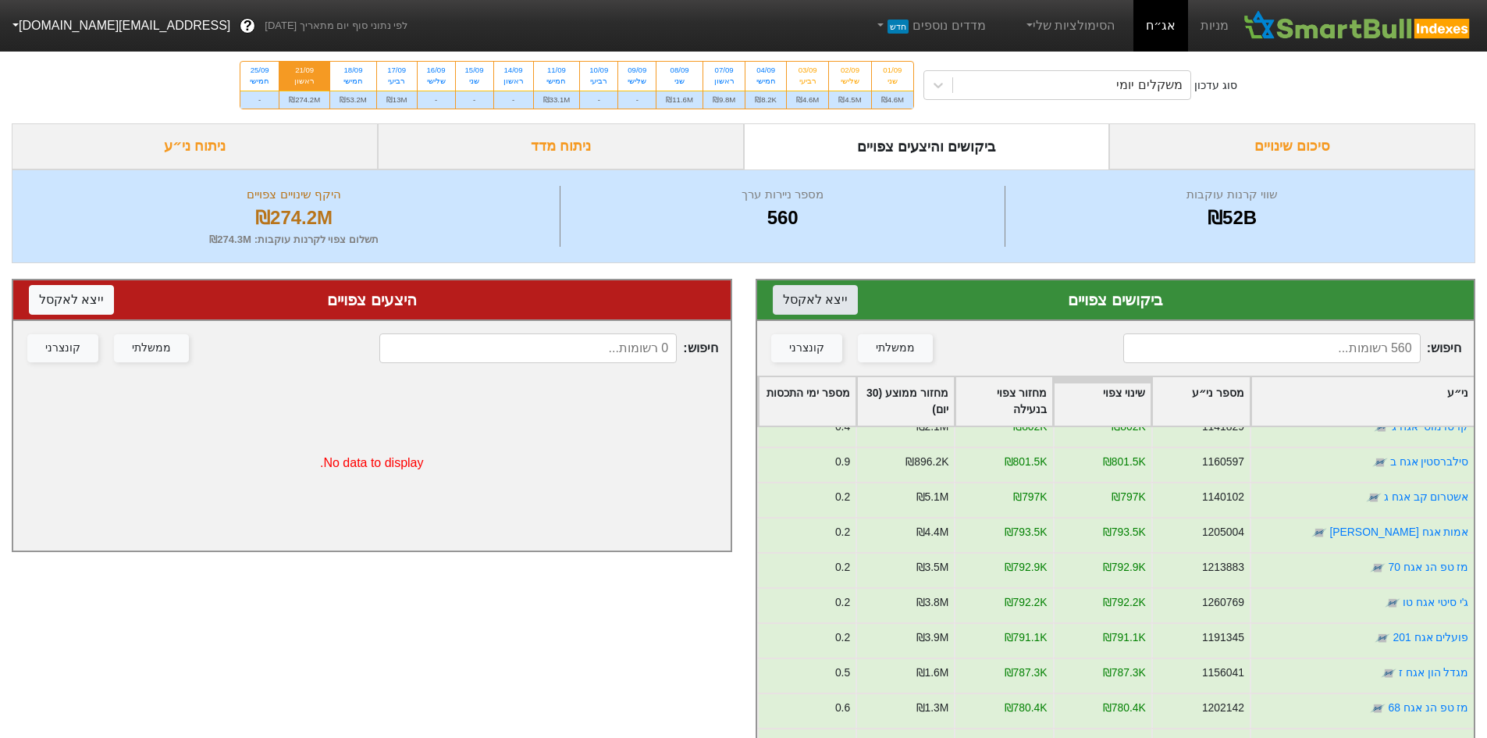
click at [823, 298] on button "ייצא ל אקסל" at bounding box center [815, 300] width 85 height 30
click at [1155, 355] on input at bounding box center [1272, 348] width 297 height 30
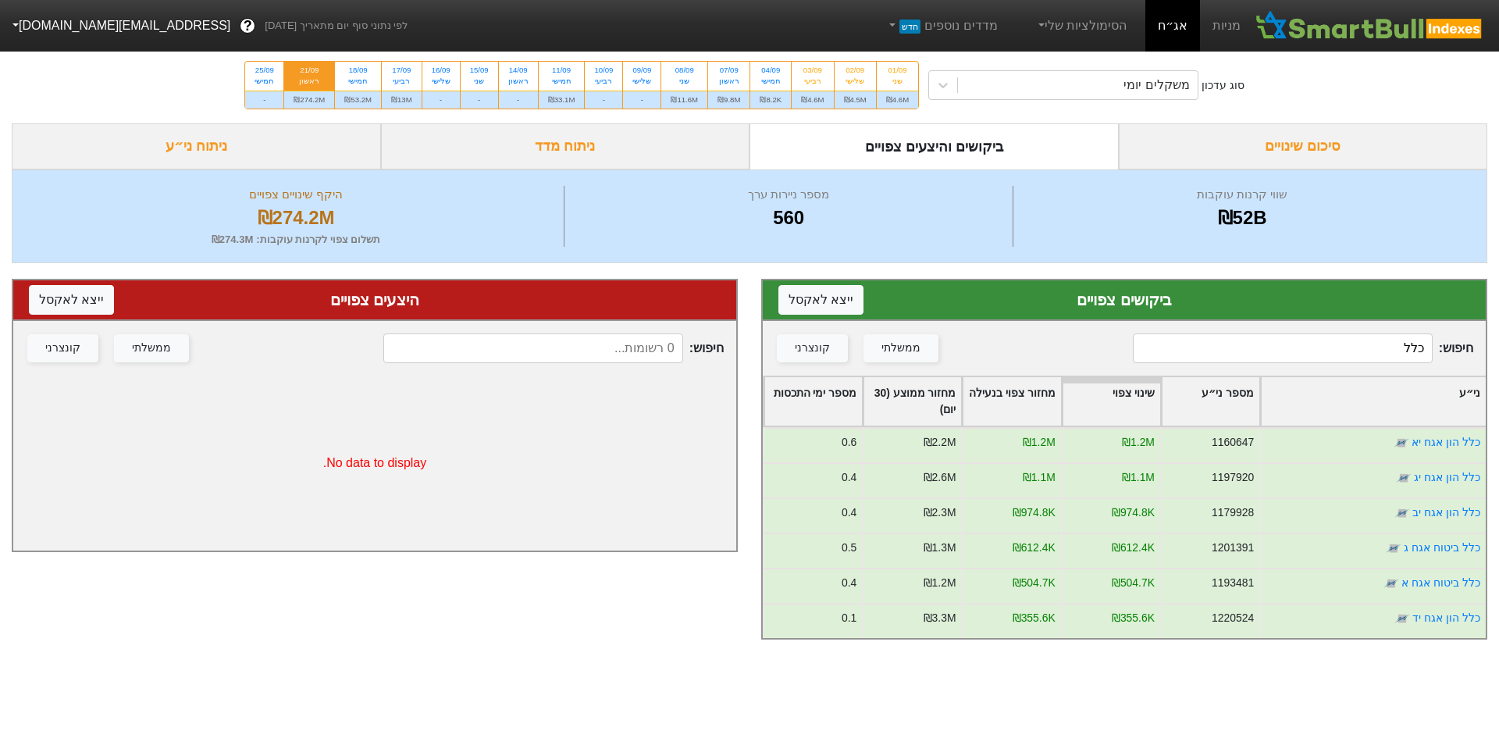
click at [1155, 355] on input "כלל" at bounding box center [1283, 348] width 300 height 30
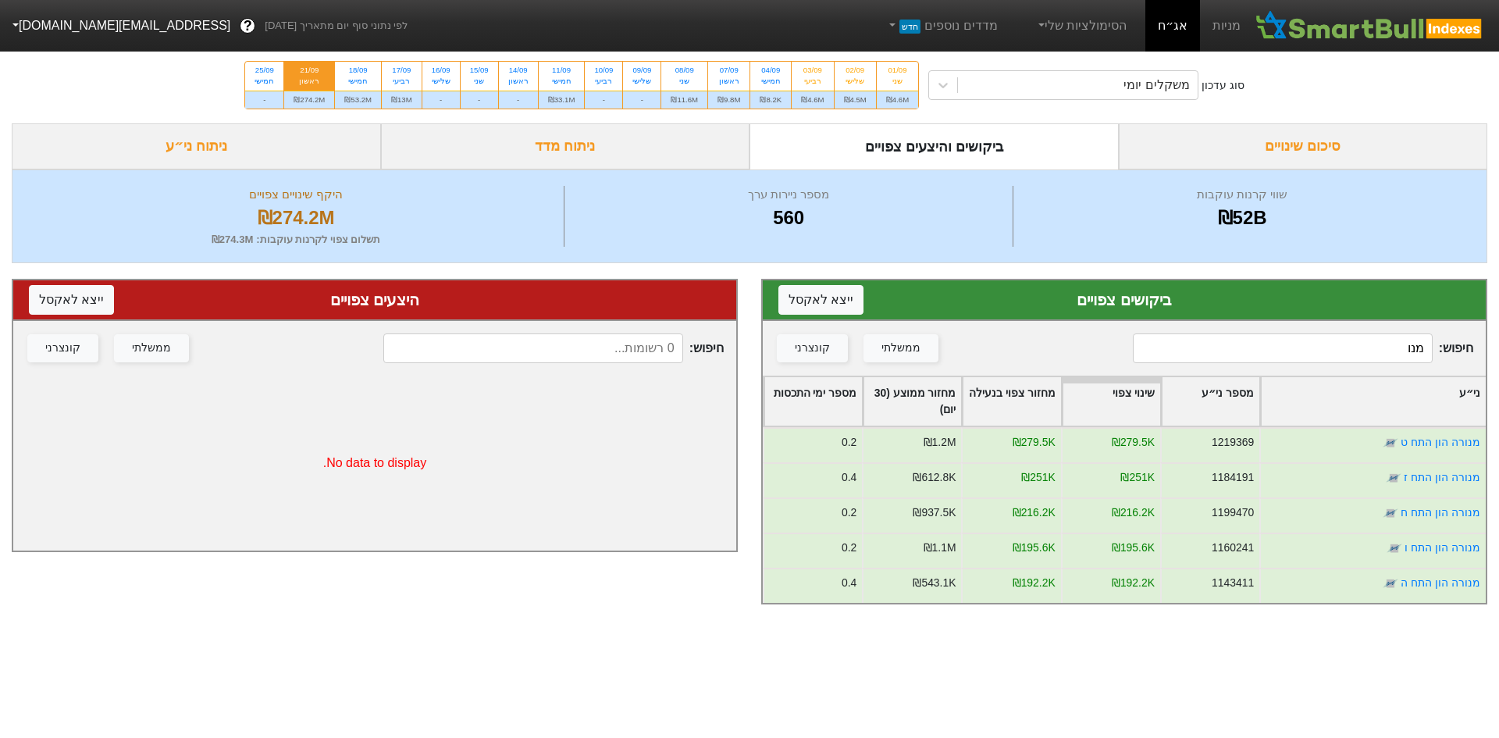
type input "מנו"
click at [370, 89] on div "18/09 חמישי" at bounding box center [358, 76] width 46 height 28
click at [358, 72] on input "18/09 חמישי ₪53.2M" at bounding box center [353, 67] width 10 height 10
radio input "true"
